Goal: Task Accomplishment & Management: Manage account settings

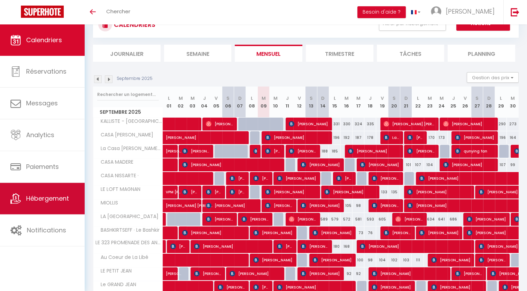
click at [60, 199] on span "Hébergement" at bounding box center [47, 198] width 43 height 9
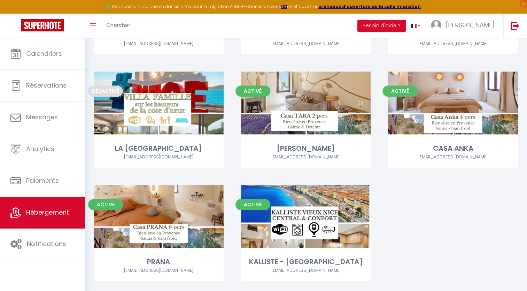
scroll to position [516, 0]
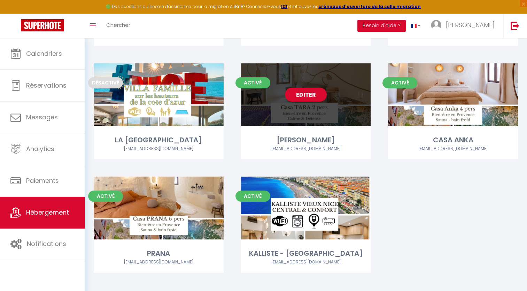
click at [317, 88] on link "Editer" at bounding box center [306, 95] width 42 height 14
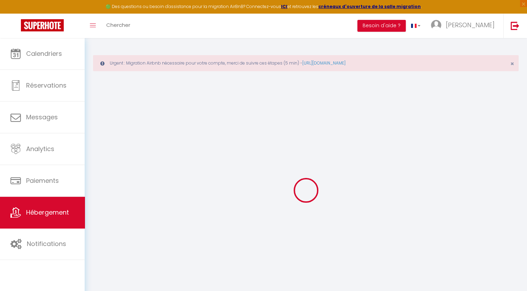
checkbox input "false"
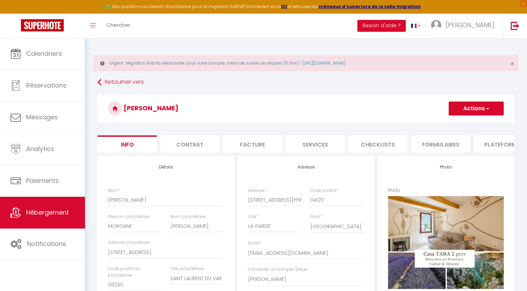
click at [486, 147] on li "Plateformes" at bounding box center [503, 143] width 59 height 17
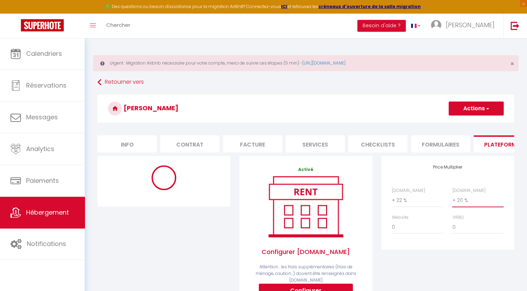
click at [472, 206] on select "0 + 1 % + 2 % + 3 % + 4 % + 5 % + 6 % + 7 % + 8 % + 9 %" at bounding box center [478, 199] width 51 height 13
select select "+ 30 %"
click at [453, 199] on select "0 + 1 % + 2 % + 3 % + 4 % + 5 % + 6 % + 7 % + 8 % + 9 %" at bounding box center [478, 199] width 51 height 13
select select "365"
select select "EUR"
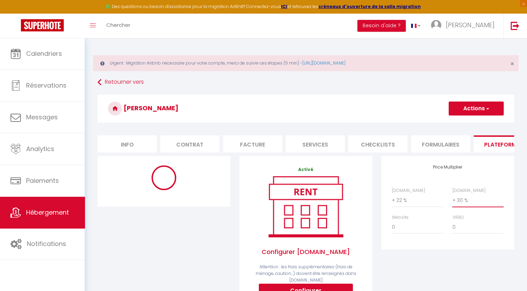
select select
select select "18301-1434001415645863081"
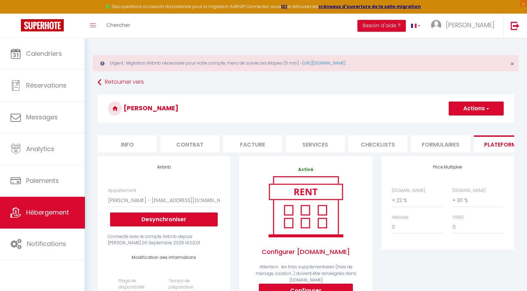
click at [486, 109] on span "button" at bounding box center [487, 108] width 5 height 7
click at [473, 123] on link "Enregistrer" at bounding box center [476, 123] width 55 height 9
select select "365"
select select "EUR"
select select
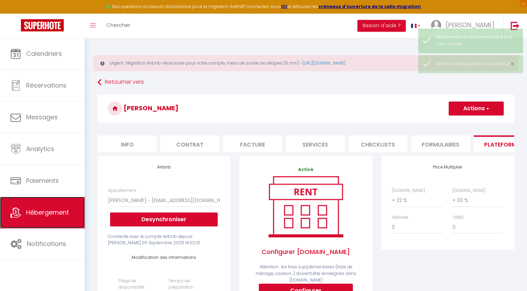
click at [63, 205] on link "Hébergement" at bounding box center [42, 212] width 85 height 31
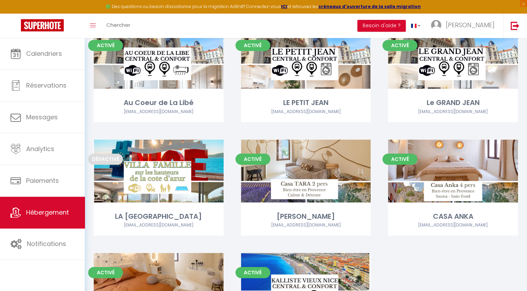
scroll to position [443, 0]
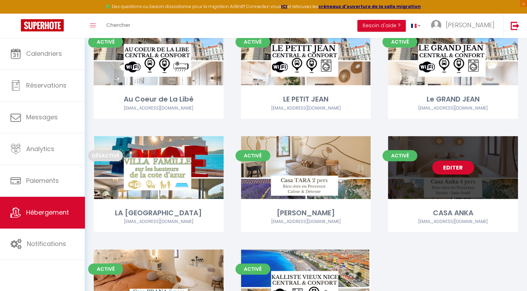
click at [456, 160] on link "Editer" at bounding box center [454, 167] width 42 height 14
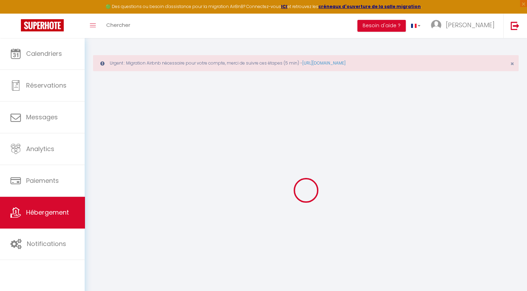
select select "+ 20 %"
checkbox input "false"
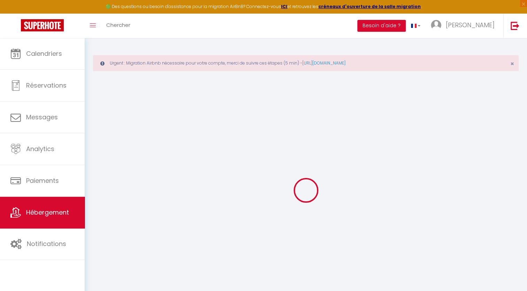
checkbox input "false"
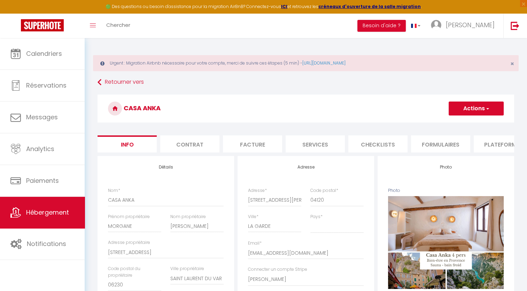
click at [497, 144] on li "Plateformes" at bounding box center [503, 143] width 59 height 17
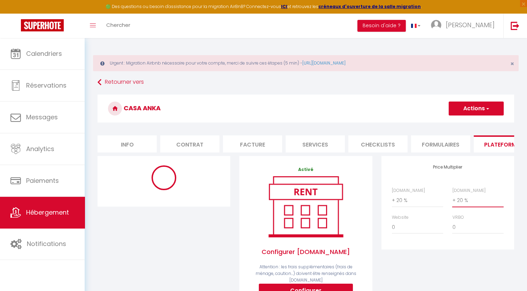
click at [465, 207] on select "0 + 1 % + 2 % + 3 % + 4 % + 5 % + 6 % + 7 % + 8 % + 9 %" at bounding box center [478, 199] width 51 height 13
select select "+ 30 %"
click at [453, 199] on select "0 + 1 % + 2 % + 3 % + 4 % + 5 % + 6 % + 7 % + 8 % + 9 %" at bounding box center [478, 199] width 51 height 13
click at [402, 206] on select "0 + 1 % + 2 % + 3 % + 4 % + 5 % + 6 % + 7 % + 8 % + 9 %" at bounding box center [417, 199] width 51 height 13
select select "365"
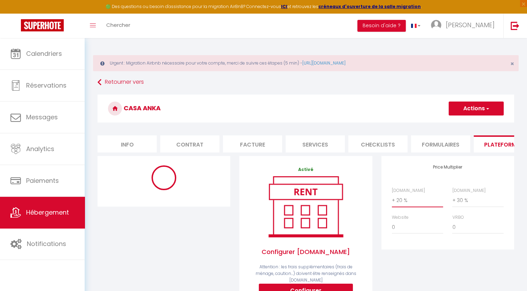
select select "EUR"
select select
select select "18301-1433996312534655055"
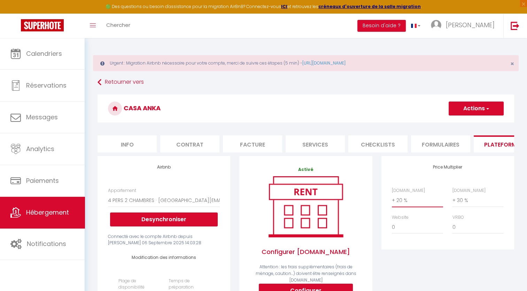
select select "+ 22 %"
click at [392, 199] on select "0 + 1 % + 2 % + 3 % + 4 % + 5 % + 6 % + 7 % + 8 % + 9 %" at bounding box center [417, 199] width 51 height 13
select select
click at [488, 109] on span "button" at bounding box center [487, 108] width 5 height 7
click at [468, 121] on link "Enregistrer" at bounding box center [476, 123] width 55 height 9
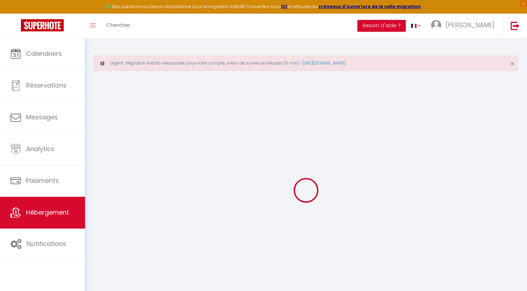
select select "365"
select select "EUR"
select select
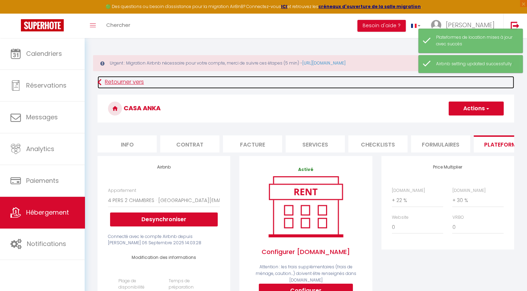
click at [133, 82] on link "Retourner vers" at bounding box center [306, 82] width 417 height 13
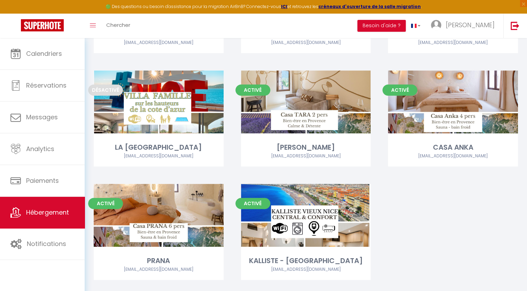
scroll to position [517, 0]
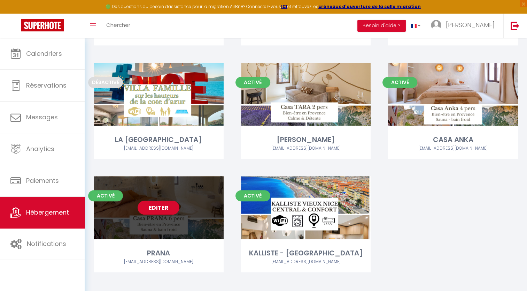
click at [174, 200] on link "Editer" at bounding box center [159, 207] width 42 height 14
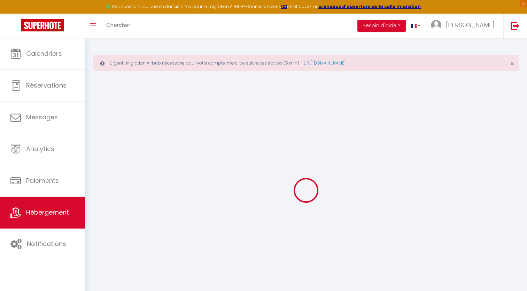
select select "+ 20 %"
select select "+ 10 %"
click at [446, 155] on div at bounding box center [306, 190] width 426 height 228
checkbox input "false"
checkbox input "true"
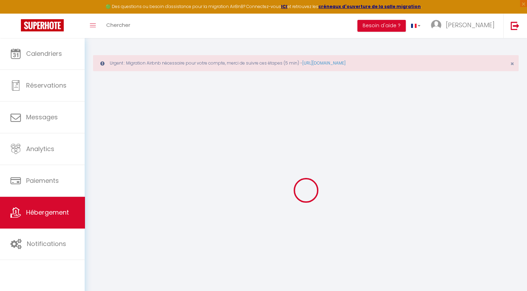
checkbox input "false"
checkbox input "true"
checkbox input "false"
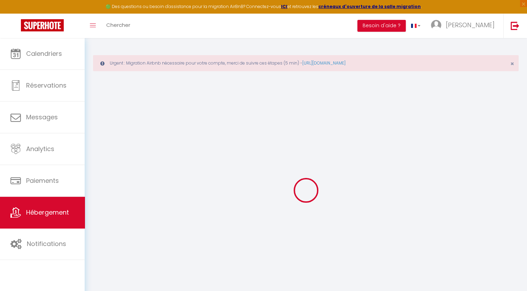
checkbox input "false"
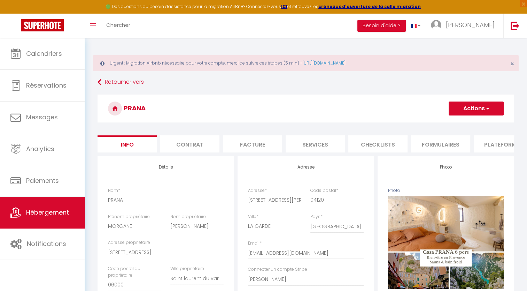
click at [499, 144] on li "Plateformes" at bounding box center [503, 143] width 59 height 17
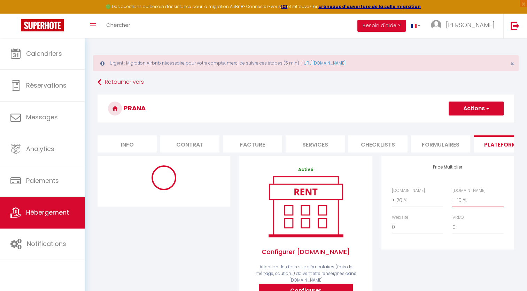
click at [467, 206] on select "0 + 1 % + 2 % + 3 % + 4 % + 5 % + 6 % + 7 % + 8 % + 9 %" at bounding box center [478, 199] width 51 height 13
select select "365"
select select "EUR"
select select
select select "18301-1433419697610060378"
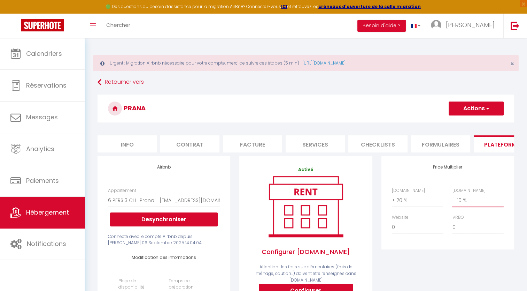
select select "+ 30 %"
click at [453, 199] on select "0 + 1 % + 2 % + 3 % + 4 % + 5 % + 6 % + 7 % + 8 % + 9 %" at bounding box center [478, 199] width 51 height 13
select select
click at [404, 204] on select "0 + 1 % + 2 % + 3 % + 4 % + 5 % + 6 % + 7 % + 8 % + 9 %" at bounding box center [417, 199] width 51 height 13
select select "+ 22 %"
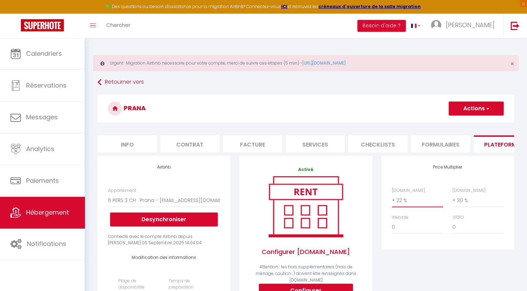
click at [392, 199] on select "0 + 1 % + 2 % + 3 % + 4 % + 5 % + 6 % + 7 % + 8 % + 9 %" at bounding box center [417, 199] width 51 height 13
select select
click at [496, 107] on button "Actions" at bounding box center [476, 108] width 55 height 14
click at [471, 122] on link "Enregistrer" at bounding box center [476, 123] width 55 height 9
select select "365"
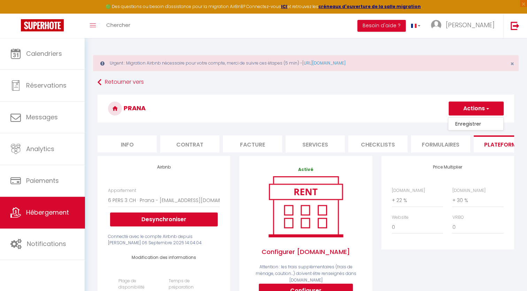
select select "EUR"
select select
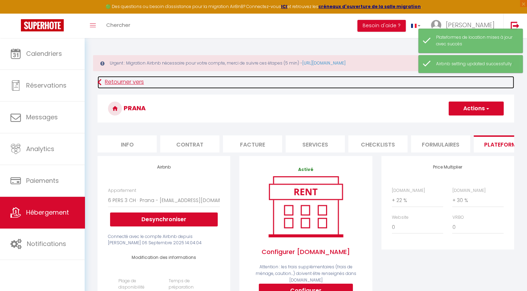
click at [121, 82] on link "Retourner vers" at bounding box center [306, 82] width 417 height 13
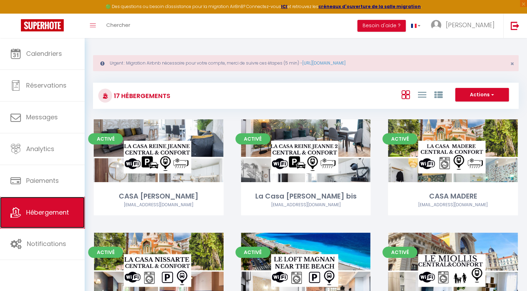
click at [47, 215] on span "Hébergement" at bounding box center [47, 212] width 43 height 9
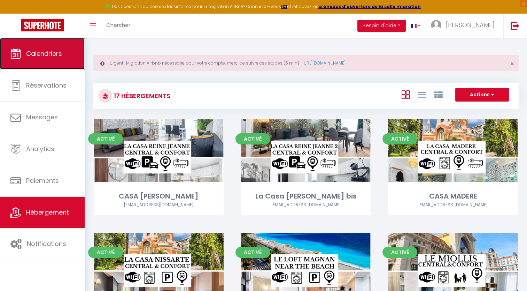
click at [48, 57] on span "Calendriers" at bounding box center [44, 53] width 36 height 9
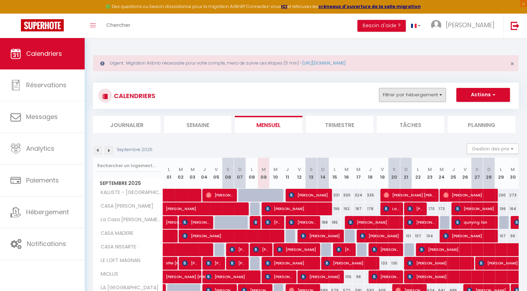
drag, startPoint x: 419, startPoint y: 114, endPoint x: 430, endPoint y: 97, distance: 19.9
click at [430, 97] on div "CALENDRIERS Filtrer par hébergement MES APPARTS CASA [PERSON_NAME] La Casa [PER…" at bounding box center [306, 108] width 426 height 50
click at [430, 97] on button "Filtrer par hébergement" at bounding box center [412, 95] width 67 height 14
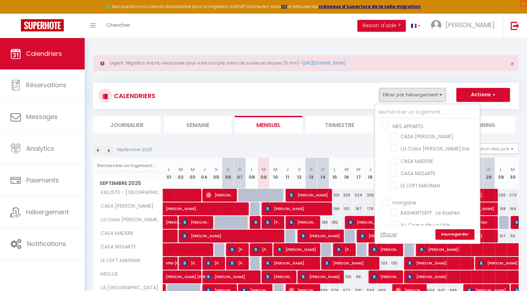
click at [387, 196] on ul "[PERSON_NAME] · Le Bashkir Au Coeur de La Libé LE [PERSON_NAME] [PERSON_NAME]" at bounding box center [427, 227] width 105 height 64
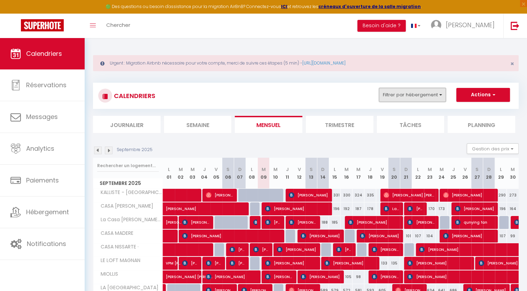
click at [423, 96] on button "Filtrer par hébergement" at bounding box center [412, 95] width 67 height 14
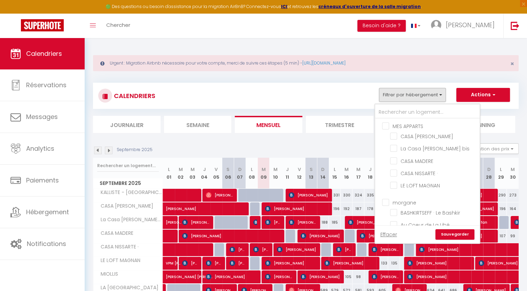
click at [385, 199] on input "morgane" at bounding box center [434, 201] width 105 height 7
checkbox input "true"
checkbox input "false"
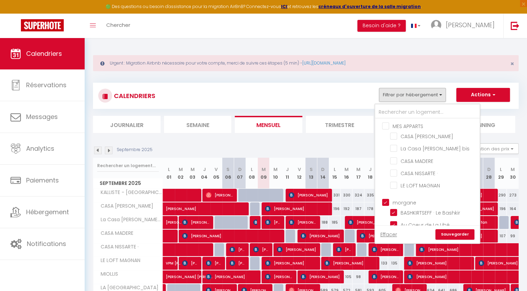
checkbox input "false"
checkbox input "true"
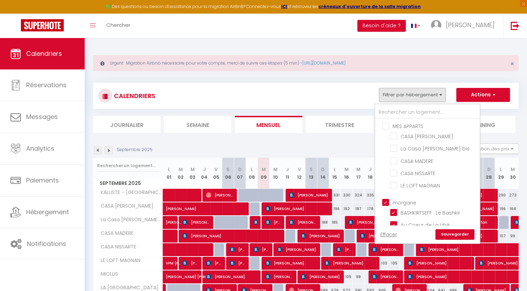
checkbox input "true"
checkbox input "false"
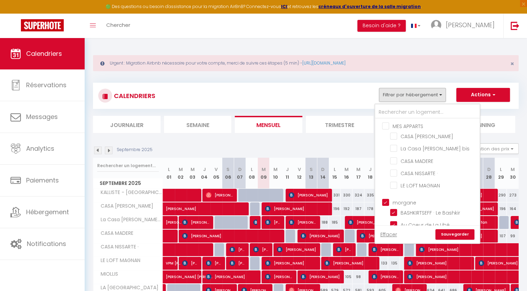
checkbox input "false"
click at [470, 235] on link "Sauvegarder" at bounding box center [455, 234] width 39 height 10
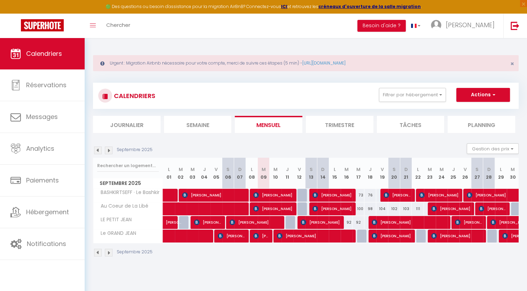
click at [107, 150] on img at bounding box center [109, 150] width 8 height 8
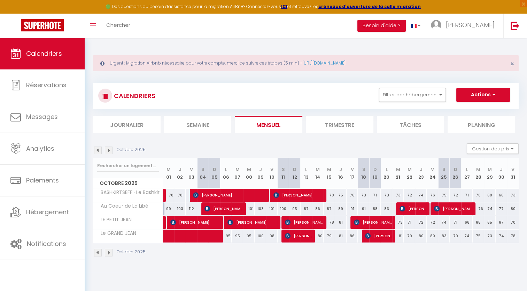
click at [109, 151] on img at bounding box center [109, 150] width 8 height 8
